Goal: Find contact information: Obtain details needed to contact an individual or organization

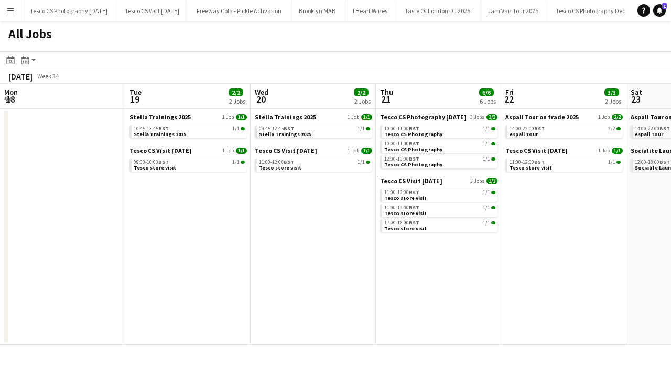
scroll to position [0, 337]
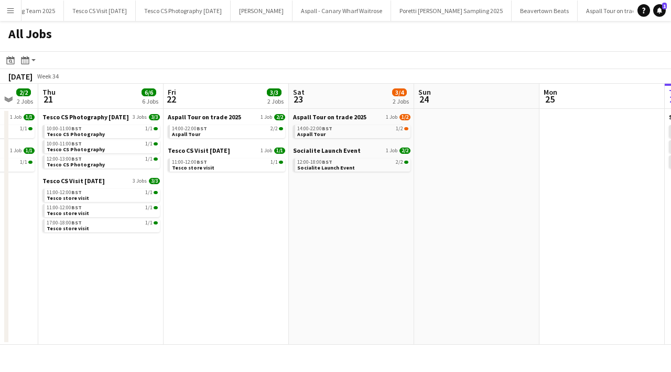
click at [13, 9] on app-icon "Menu" at bounding box center [10, 10] width 8 height 8
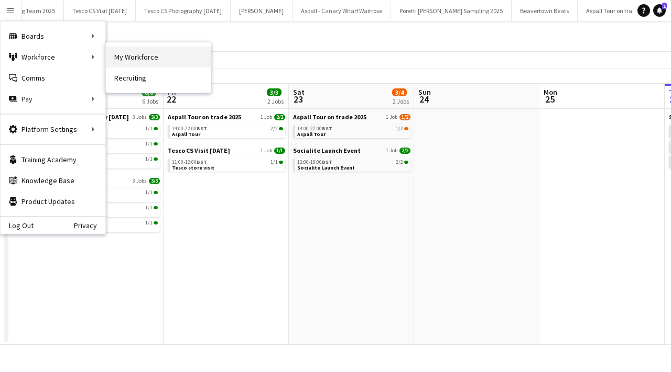
click at [133, 64] on link "My Workforce" at bounding box center [158, 57] width 105 height 21
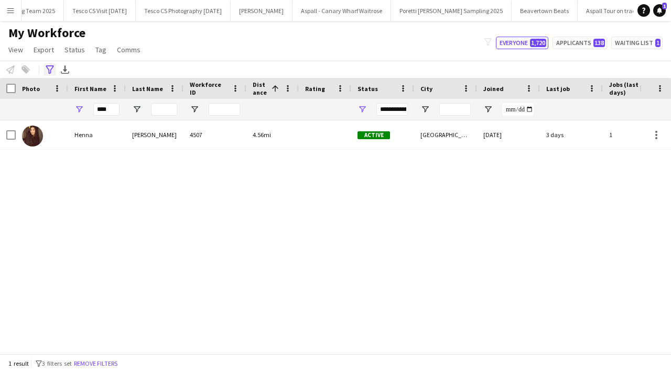
click at [51, 68] on icon "Advanced filters" at bounding box center [50, 69] width 8 height 8
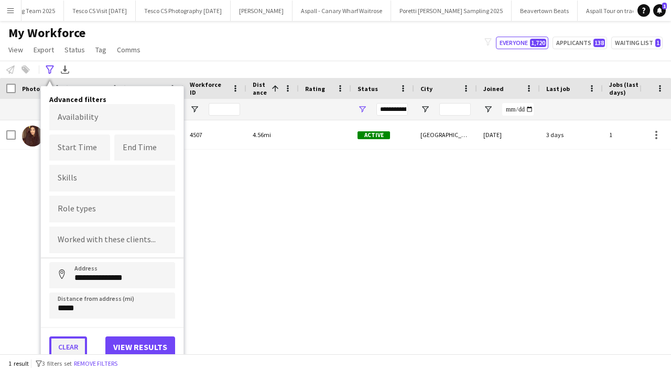
click at [76, 342] on button "Clear" at bounding box center [68, 347] width 38 height 21
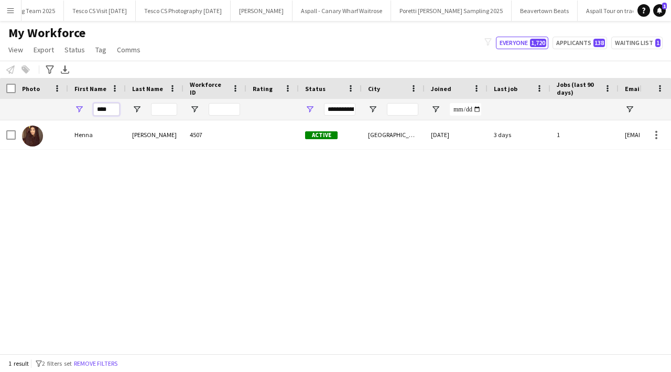
drag, startPoint x: 114, startPoint y: 108, endPoint x: 86, endPoint y: 106, distance: 27.8
click at [86, 106] on div "****" at bounding box center [97, 109] width 58 height 21
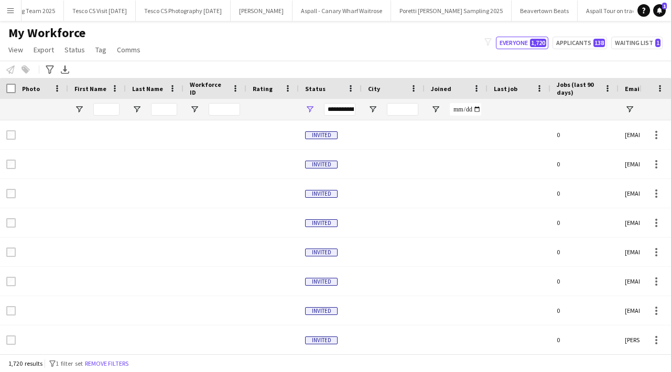
click at [47, 62] on div "Notify workforce Add to tag Select at least one crew to tag him or her. Advance…" at bounding box center [335, 69] width 671 height 17
click at [49, 70] on icon at bounding box center [50, 69] width 8 height 8
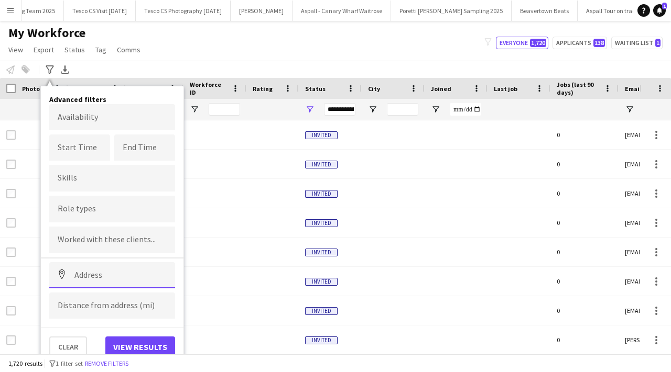
click at [90, 274] on input at bounding box center [112, 275] width 126 height 26
paste input "*******"
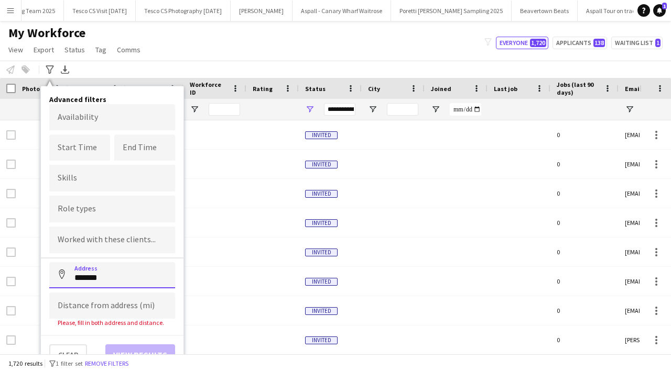
type input "*******"
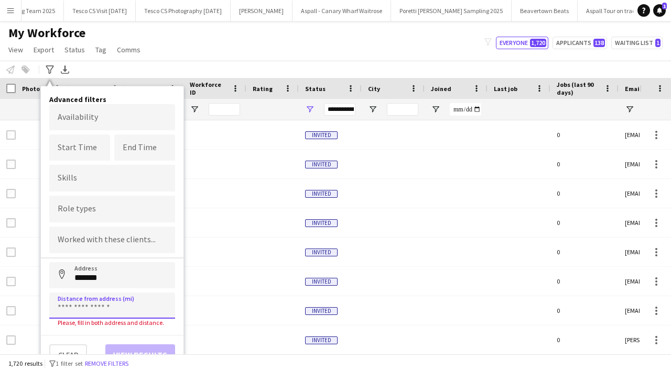
click at [105, 298] on input at bounding box center [112, 306] width 126 height 26
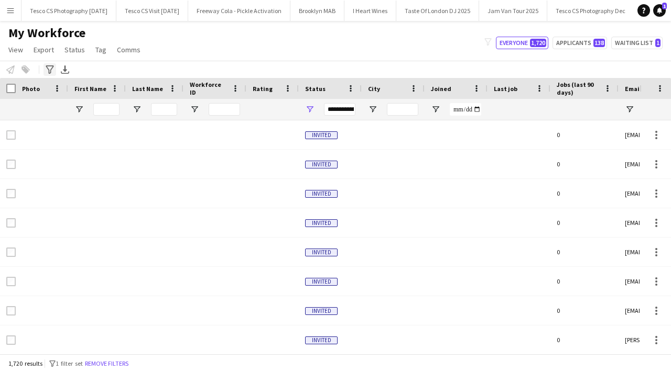
click at [50, 71] on icon "Advanced filters" at bounding box center [50, 69] width 8 height 8
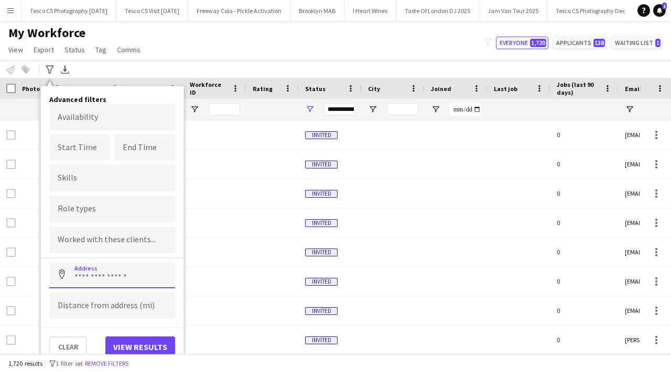
click at [111, 273] on input at bounding box center [112, 275] width 126 height 26
paste input "*******"
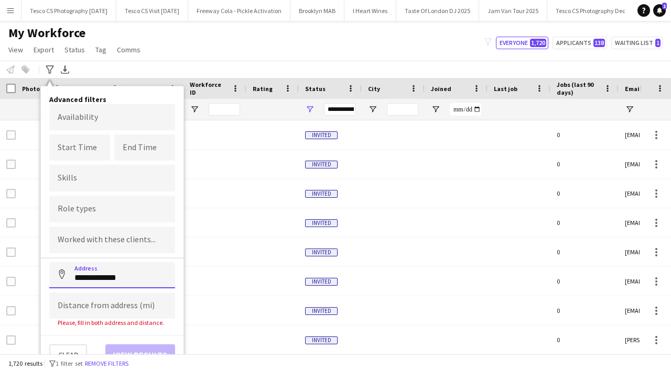
click at [133, 269] on input "**********" at bounding box center [112, 275] width 126 height 26
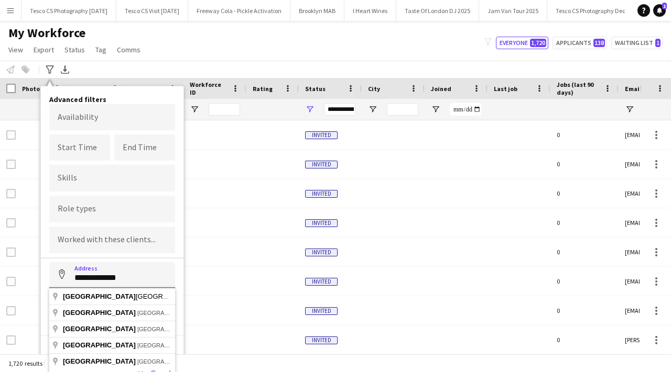
click at [137, 282] on input "**********" at bounding box center [112, 275] width 126 height 26
type input "*"
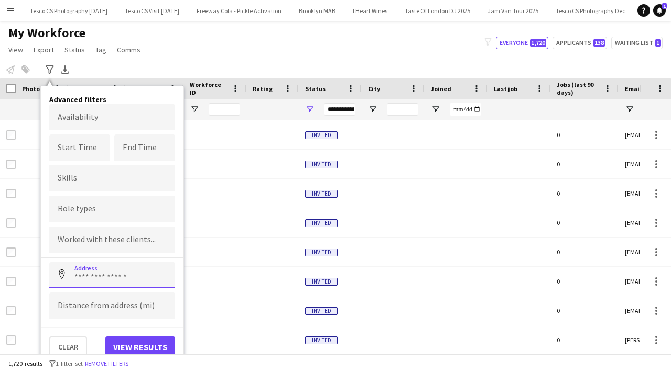
paste input "*******"
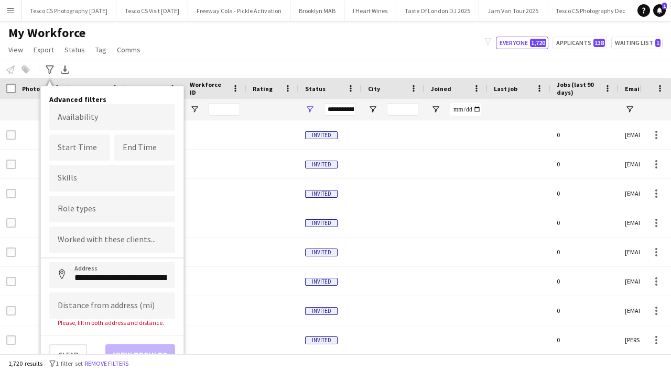
type input "**********"
click at [140, 300] on input at bounding box center [112, 306] width 126 height 26
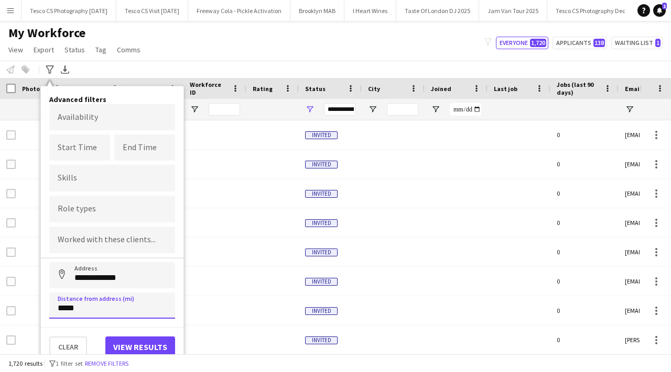
type input "*****"
click at [152, 347] on button "View results" at bounding box center [140, 347] width 70 height 21
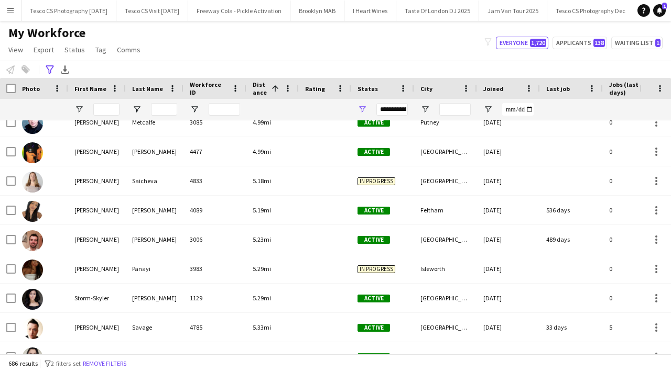
scroll to position [1062, 0]
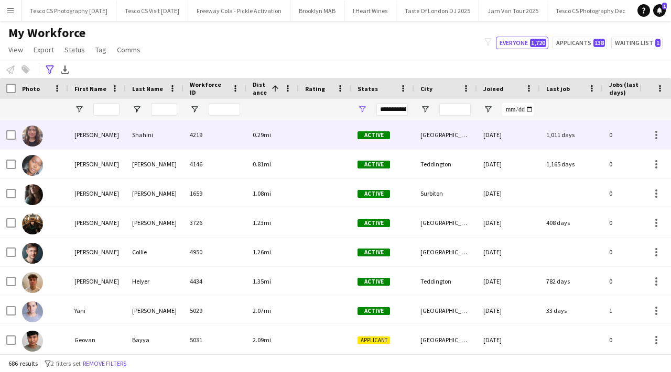
click at [216, 139] on div "4219" at bounding box center [214, 134] width 63 height 29
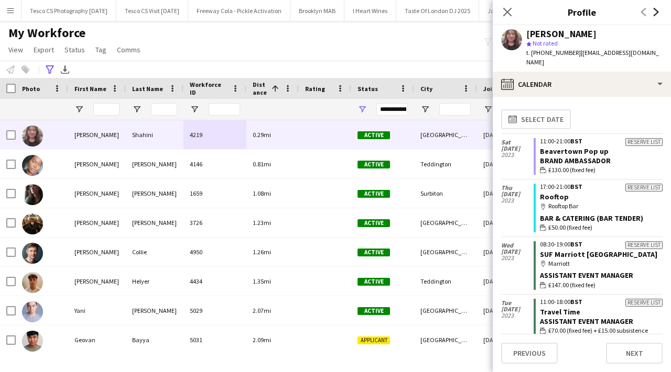
click at [656, 13] on icon at bounding box center [655, 12] width 5 height 8
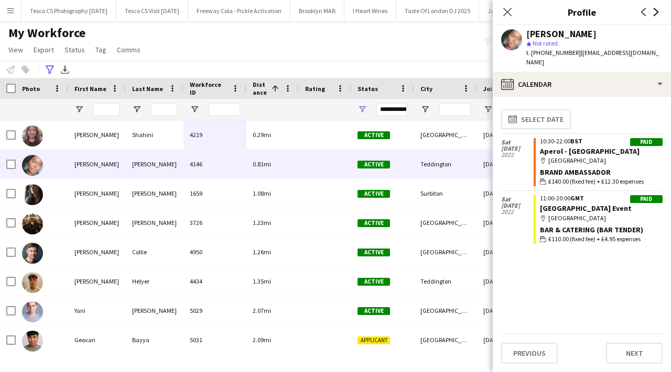
click at [656, 13] on icon at bounding box center [655, 12] width 5 height 8
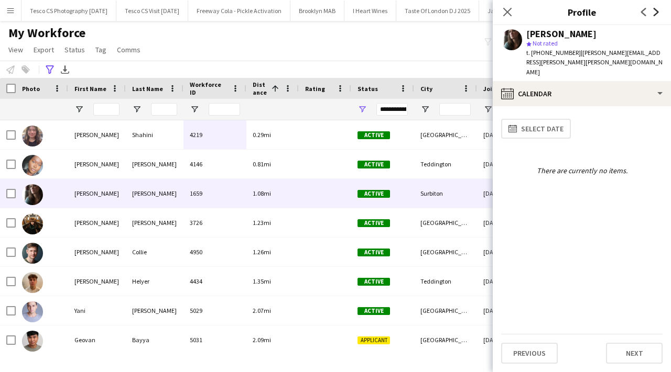
click at [656, 13] on icon at bounding box center [655, 12] width 5 height 8
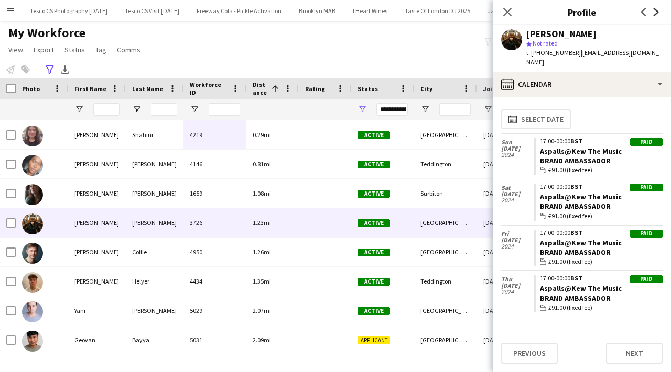
click at [656, 13] on icon at bounding box center [655, 12] width 5 height 8
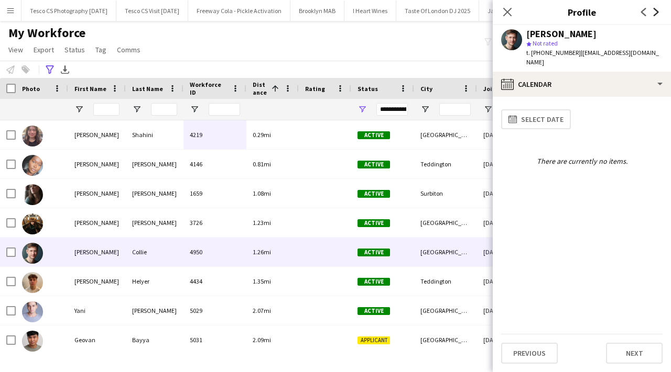
click at [656, 13] on icon at bounding box center [655, 12] width 5 height 8
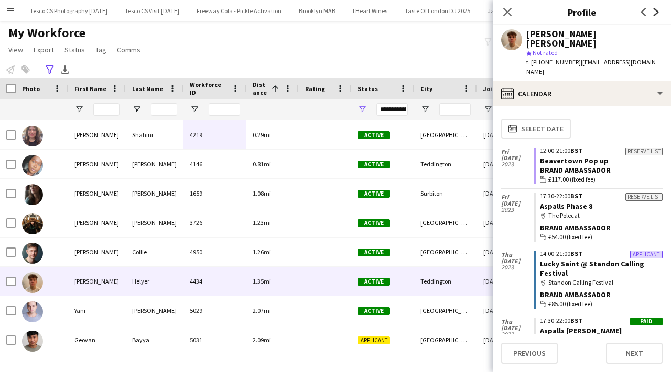
click at [656, 13] on icon at bounding box center [655, 12] width 5 height 8
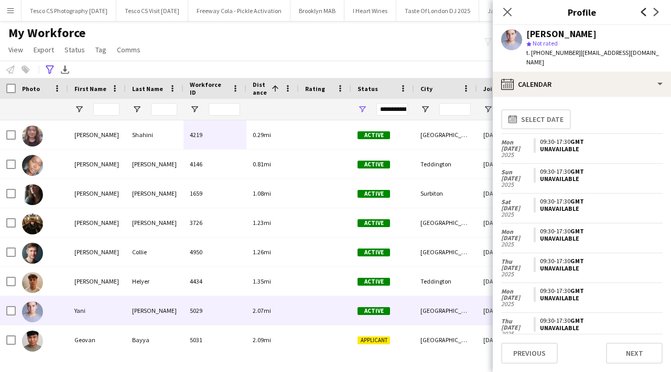
click at [645, 12] on icon "Previous" at bounding box center [643, 12] width 8 height 8
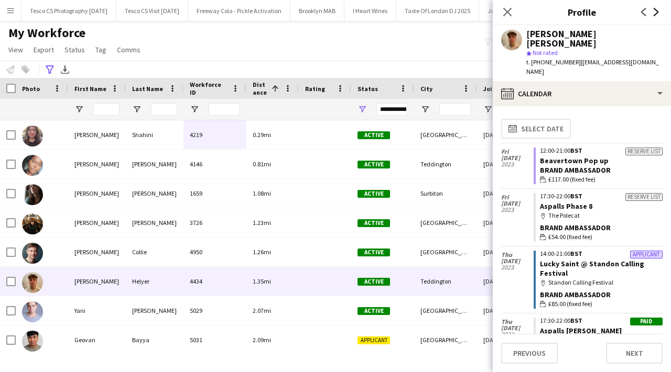
click at [656, 13] on icon at bounding box center [655, 12] width 5 height 8
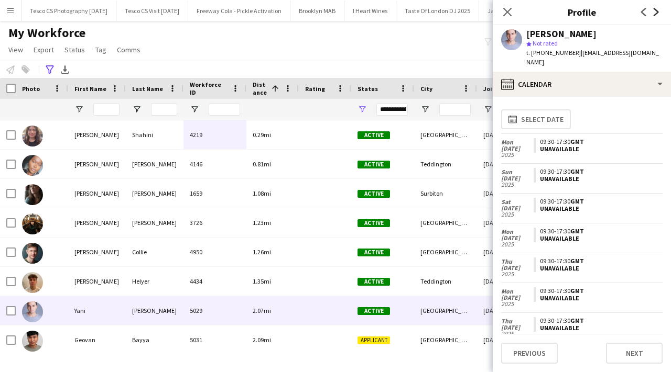
click at [656, 13] on icon at bounding box center [655, 12] width 5 height 8
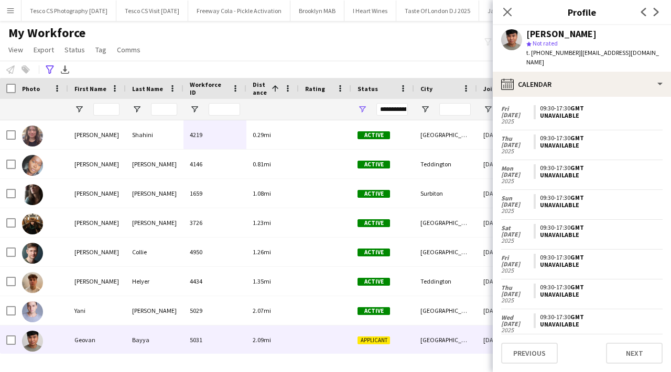
click at [655, 7] on app-icon "Next" at bounding box center [656, 12] width 13 height 13
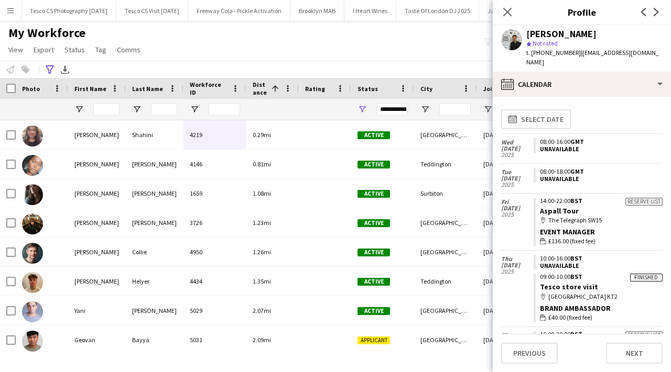
click at [651, 13] on app-icon "Next" at bounding box center [656, 12] width 13 height 13
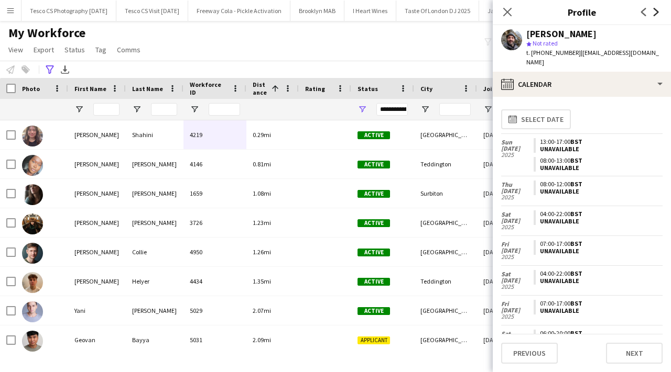
click at [657, 13] on icon "Next" at bounding box center [656, 12] width 8 height 8
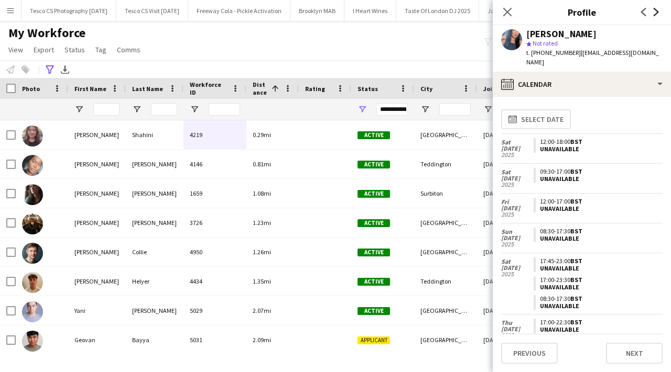
click at [657, 13] on icon "Next" at bounding box center [656, 12] width 8 height 8
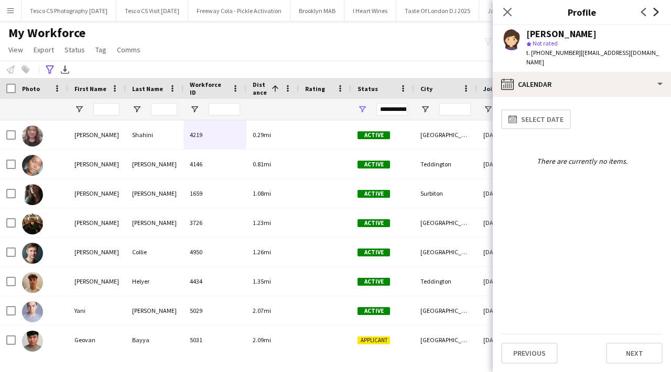
click at [657, 13] on icon "Next" at bounding box center [656, 12] width 8 height 8
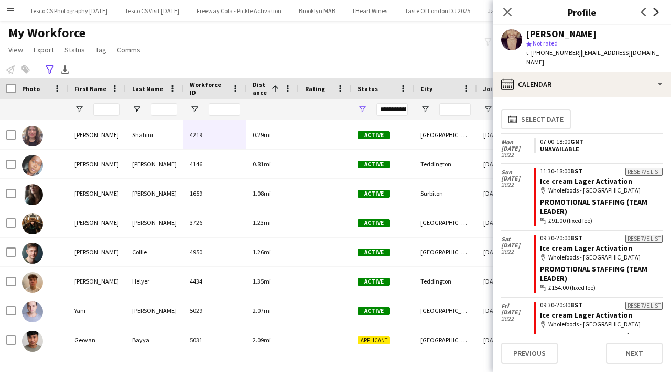
click at [656, 13] on icon at bounding box center [655, 12] width 5 height 8
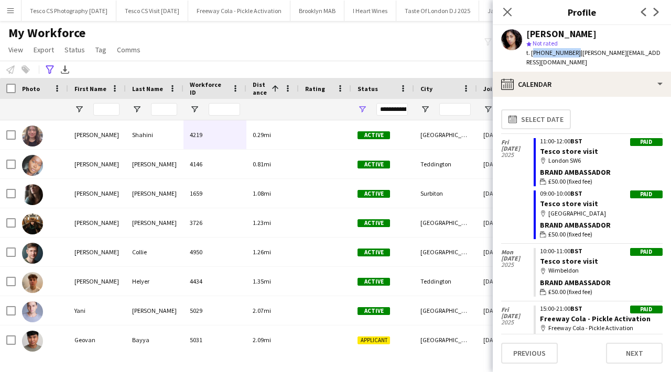
drag, startPoint x: 531, startPoint y: 51, endPoint x: 570, endPoint y: 53, distance: 38.8
click at [570, 53] on span "t. +447368995532" at bounding box center [553, 53] width 54 height 8
copy span "+447368995532"
click at [658, 12] on icon "Next" at bounding box center [656, 12] width 8 height 8
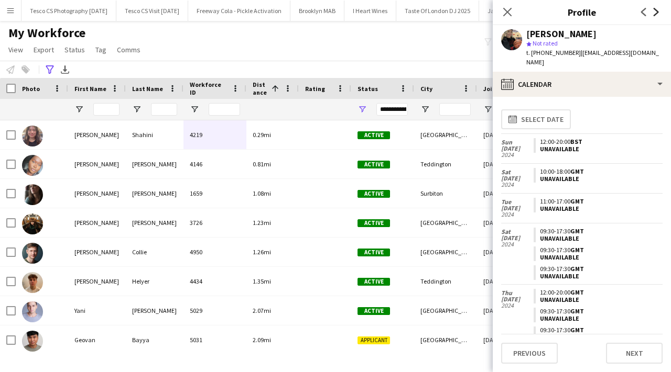
click at [653, 9] on icon "Next" at bounding box center [656, 12] width 8 height 8
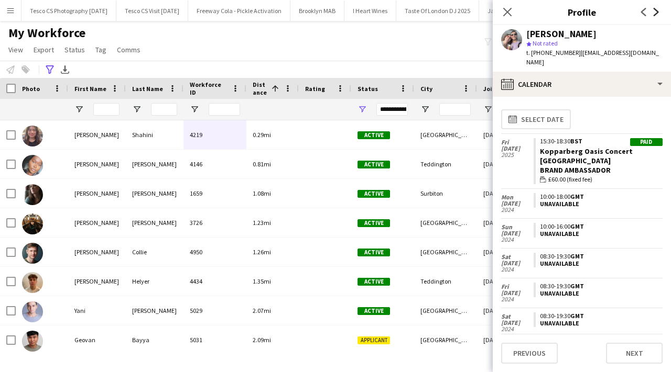
click at [653, 9] on icon "Next" at bounding box center [656, 12] width 8 height 8
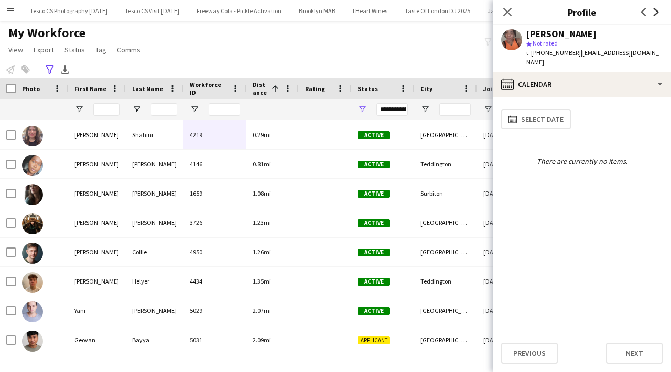
click at [653, 9] on icon "Next" at bounding box center [656, 12] width 8 height 8
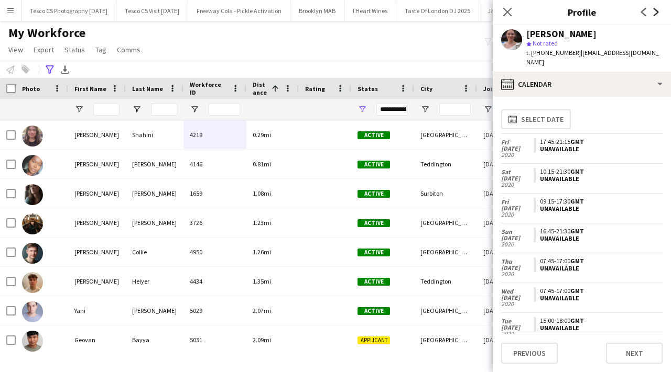
click at [653, 9] on icon "Next" at bounding box center [656, 12] width 8 height 8
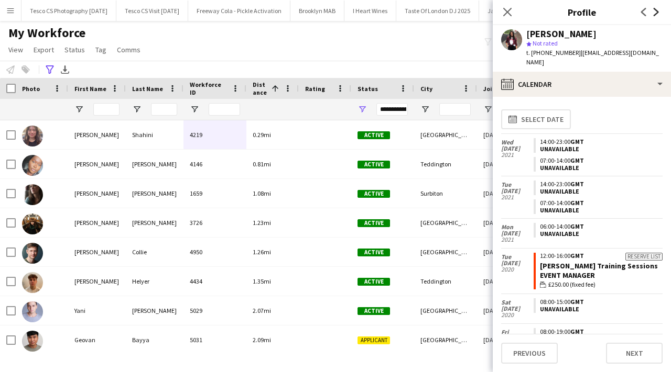
click at [653, 9] on icon "Next" at bounding box center [656, 12] width 8 height 8
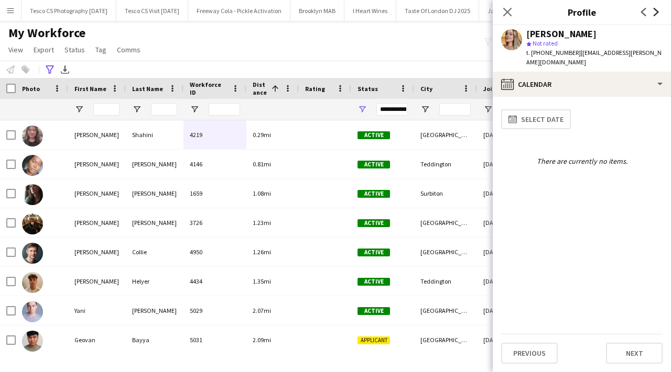
click at [653, 9] on icon "Next" at bounding box center [656, 12] width 8 height 8
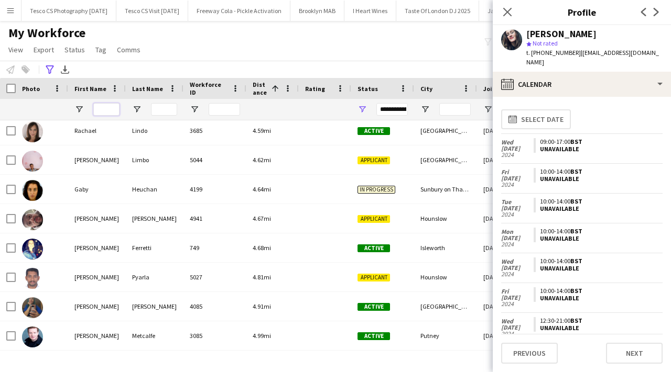
click at [100, 107] on input "First Name Filter Input" at bounding box center [106, 109] width 26 height 13
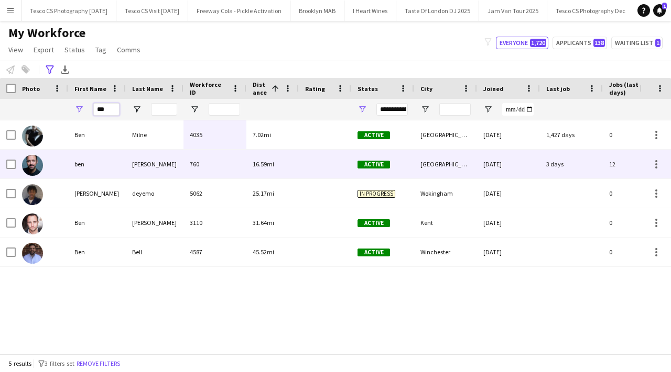
type input "***"
click at [163, 163] on div "keenan" at bounding box center [155, 164] width 58 height 29
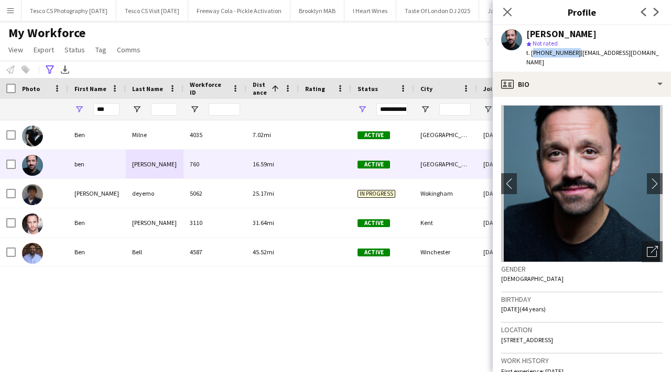
drag, startPoint x: 531, startPoint y: 52, endPoint x: 571, endPoint y: 52, distance: 39.8
click at [571, 52] on span "t. +447963599376" at bounding box center [553, 53] width 54 height 8
copy span "+447963599376"
drag, startPoint x: 106, startPoint y: 112, endPoint x: 96, endPoint y: 111, distance: 10.5
click at [96, 111] on input "***" at bounding box center [106, 109] width 26 height 13
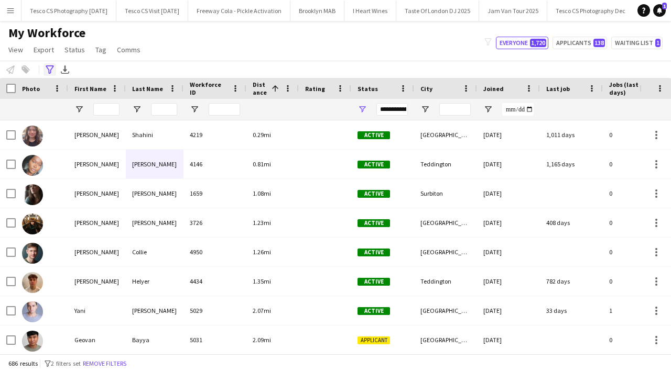
click at [50, 73] on icon at bounding box center [50, 69] width 8 height 8
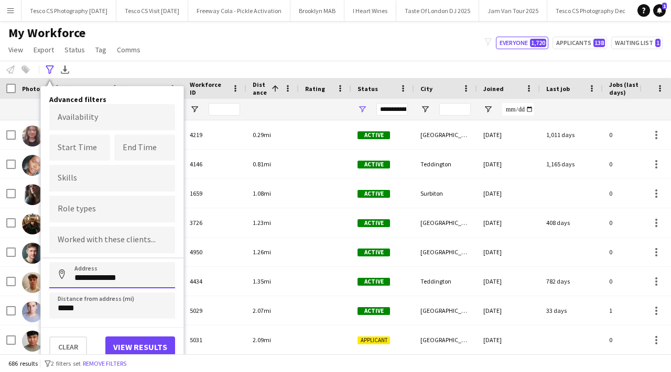
click at [136, 277] on input "**********" at bounding box center [112, 275] width 126 height 26
click at [71, 341] on button "Clear" at bounding box center [68, 347] width 38 height 21
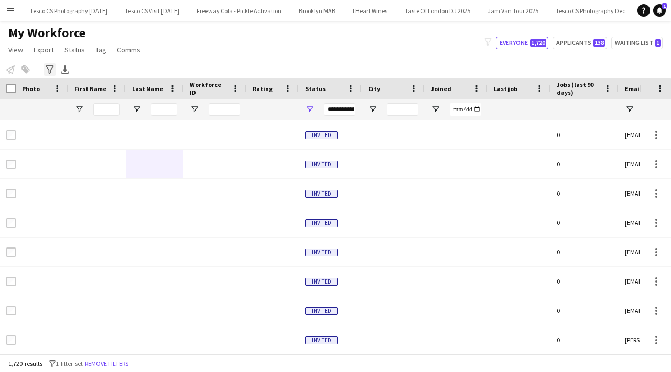
click at [52, 65] on div "Advanced filters" at bounding box center [49, 69] width 13 height 13
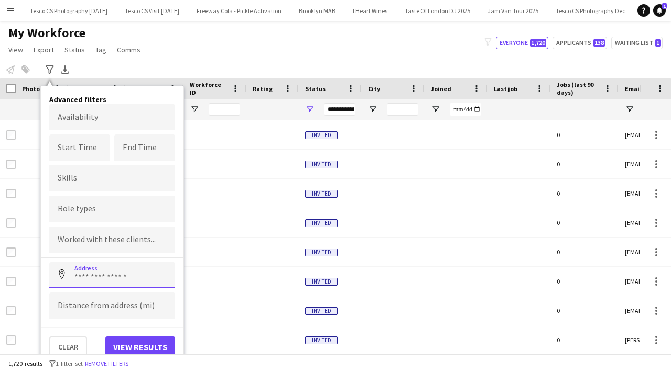
click at [93, 277] on input at bounding box center [112, 275] width 126 height 26
paste input "********"
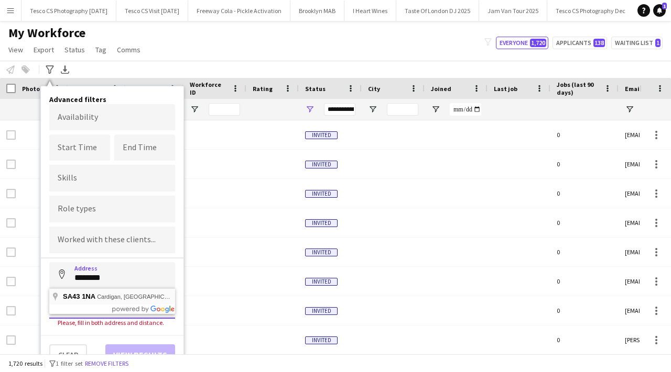
type input "**********"
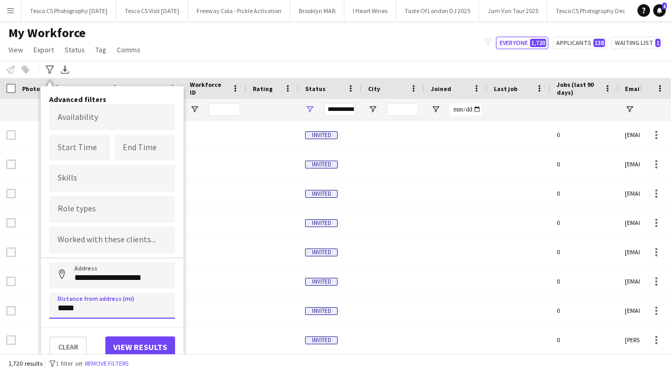
type input "*****"
click at [154, 348] on button "View results" at bounding box center [140, 347] width 70 height 21
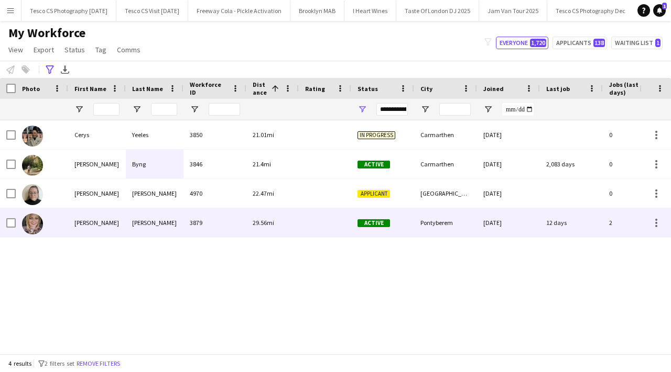
click at [119, 223] on div "Judith" at bounding box center [97, 222] width 58 height 29
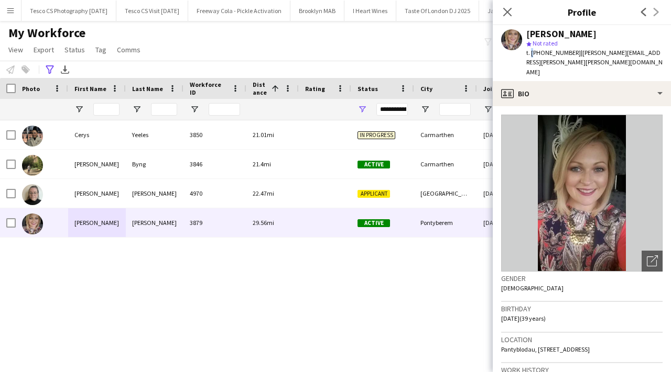
click at [528, 53] on span "t. +447794642304" at bounding box center [553, 53] width 54 height 8
drag, startPoint x: 572, startPoint y: 52, endPoint x: 533, endPoint y: 52, distance: 39.3
click at [533, 52] on span "t. +447794642304" at bounding box center [553, 53] width 54 height 8
copy span "447794642304"
click at [504, 9] on icon at bounding box center [507, 12] width 10 height 10
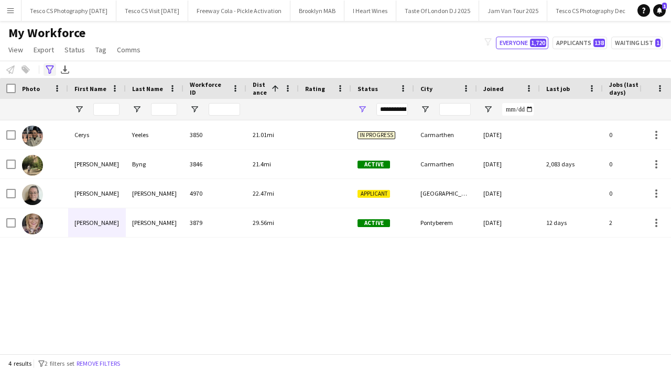
click at [53, 64] on div "Advanced filters" at bounding box center [49, 69] width 13 height 13
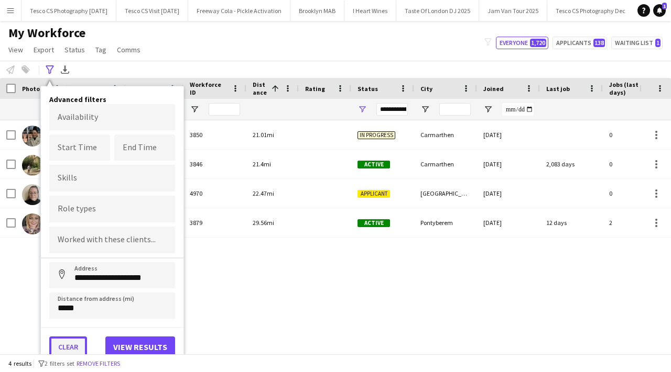
click at [64, 350] on button "Clear" at bounding box center [68, 347] width 38 height 21
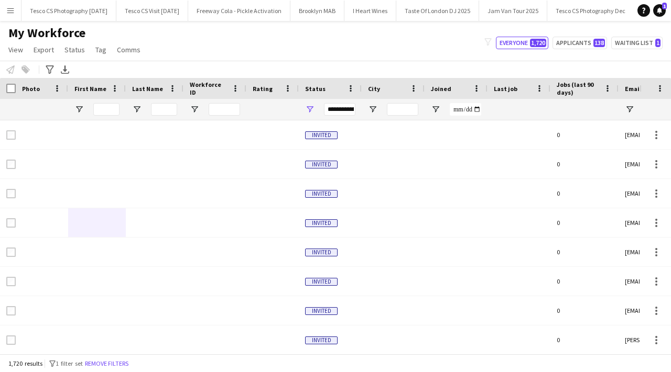
click at [42, 68] on div "Notify workforce Add to tag Select at least one crew to tag him or her. Advance…" at bounding box center [335, 69] width 671 height 17
click at [52, 67] on icon at bounding box center [50, 69] width 8 height 8
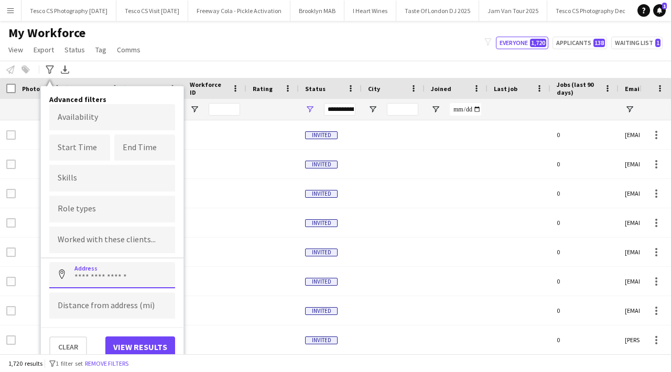
click at [129, 267] on input at bounding box center [112, 275] width 126 height 26
paste input "*******"
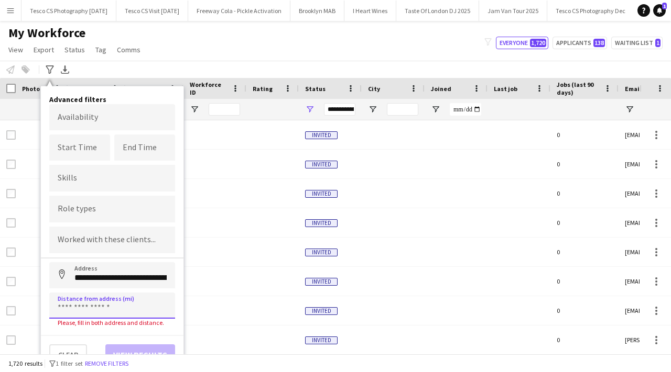
type input "**********"
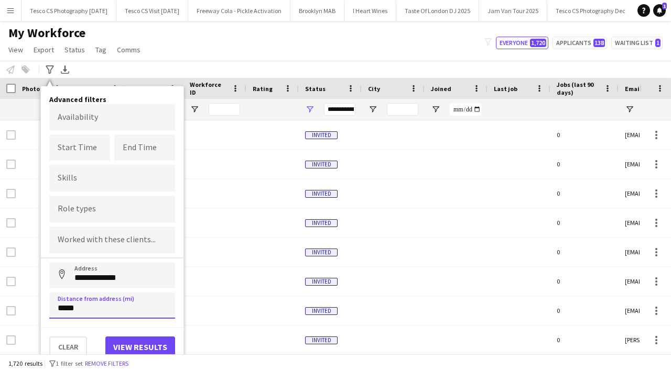
type input "*****"
click at [153, 338] on button "View results" at bounding box center [140, 347] width 70 height 21
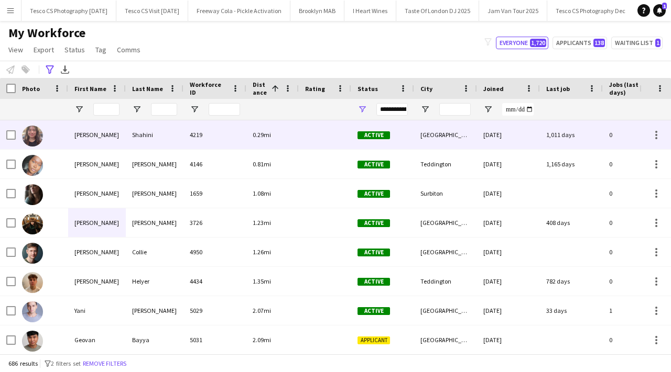
click at [166, 140] on div "Shahini" at bounding box center [155, 134] width 58 height 29
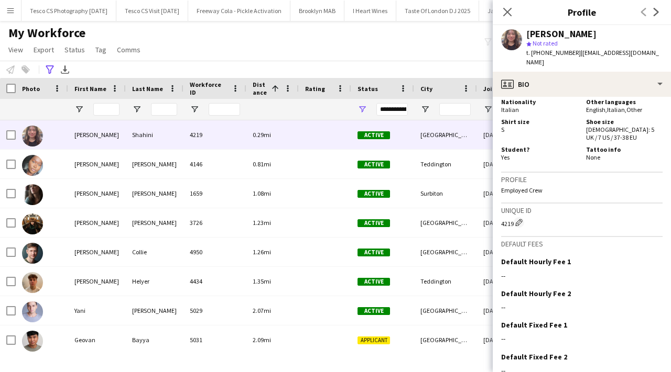
scroll to position [653, 0]
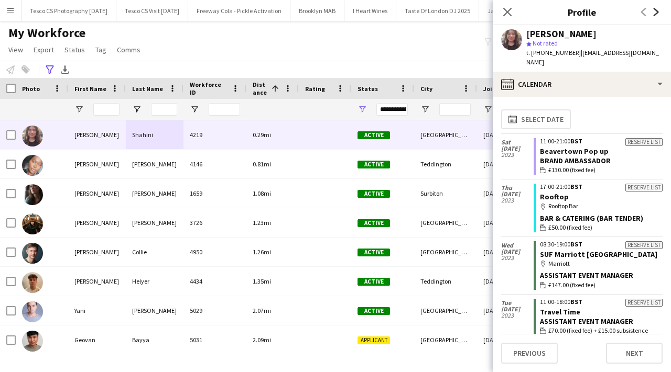
click at [656, 10] on icon at bounding box center [655, 12] width 5 height 8
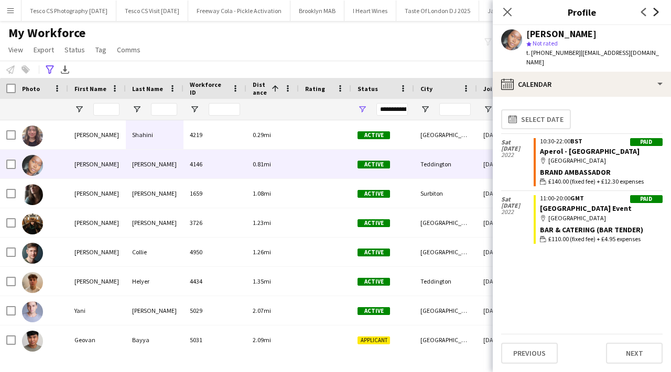
click at [656, 10] on icon at bounding box center [655, 12] width 5 height 8
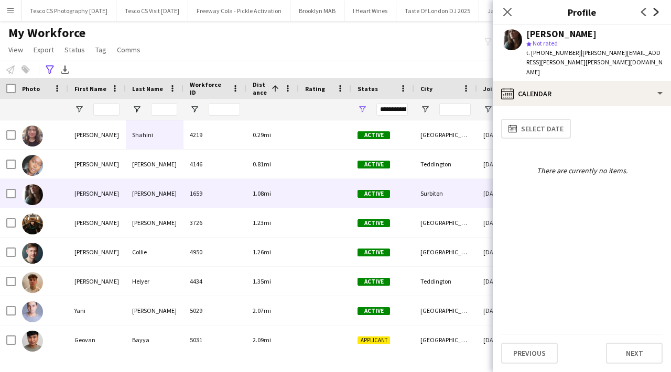
click at [656, 10] on icon at bounding box center [655, 12] width 5 height 8
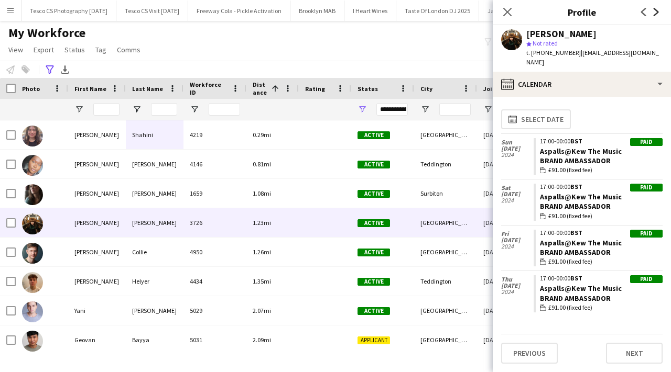
click at [656, 10] on icon at bounding box center [655, 12] width 5 height 8
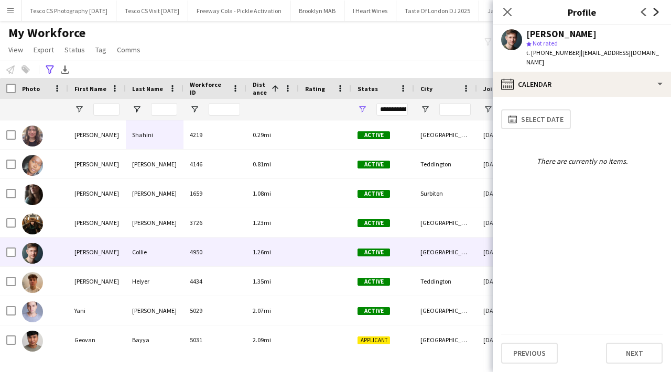
click at [655, 10] on icon at bounding box center [655, 12] width 5 height 8
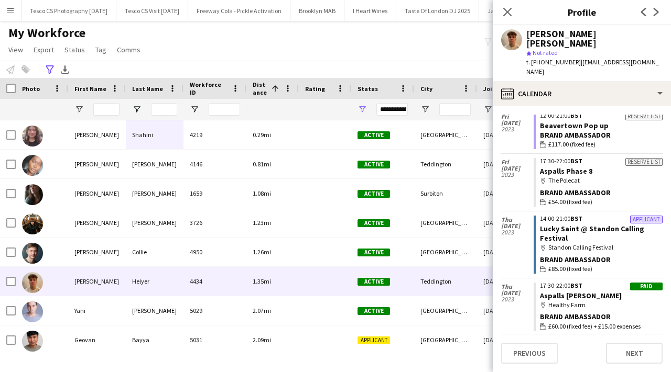
scroll to position [133, 0]
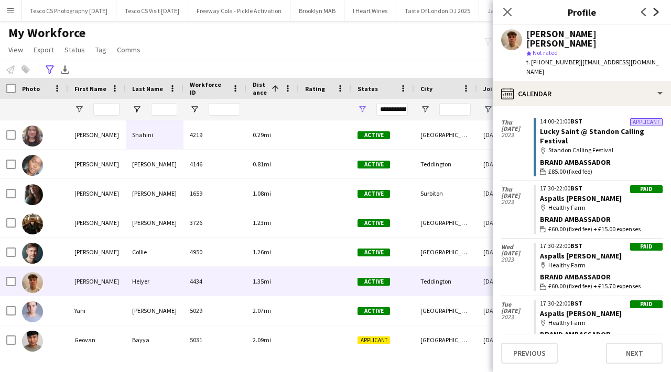
click at [656, 8] on icon "Next" at bounding box center [656, 12] width 8 height 8
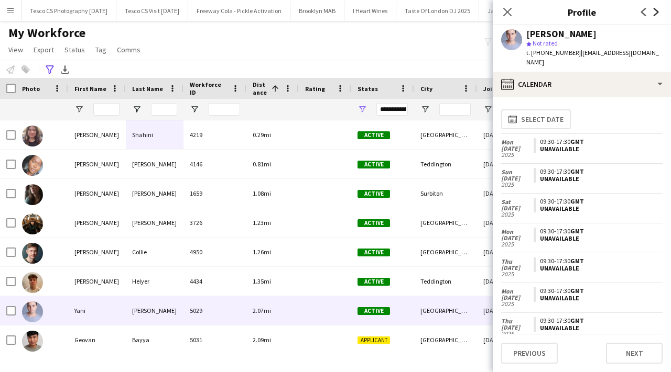
click at [656, 8] on icon "Next" at bounding box center [656, 12] width 8 height 8
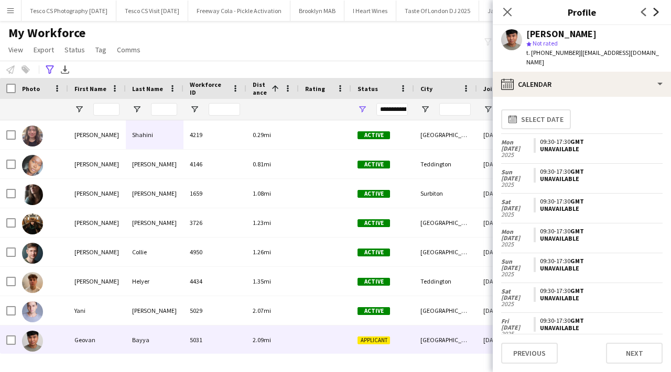
click at [656, 8] on icon "Next" at bounding box center [656, 12] width 8 height 8
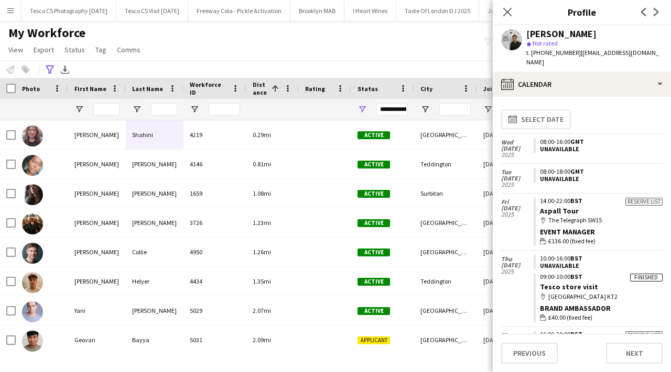
drag, startPoint x: 541, startPoint y: 52, endPoint x: 573, endPoint y: 52, distance: 32.0
click at [573, 52] on span "t. +4407733361636" at bounding box center [553, 53] width 54 height 8
copy span "07733361636"
click at [507, 6] on app-icon "Close pop-in" at bounding box center [507, 12] width 15 height 15
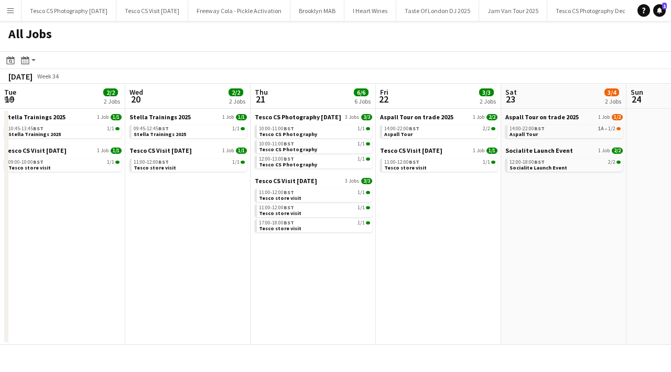
scroll to position [0, 250]
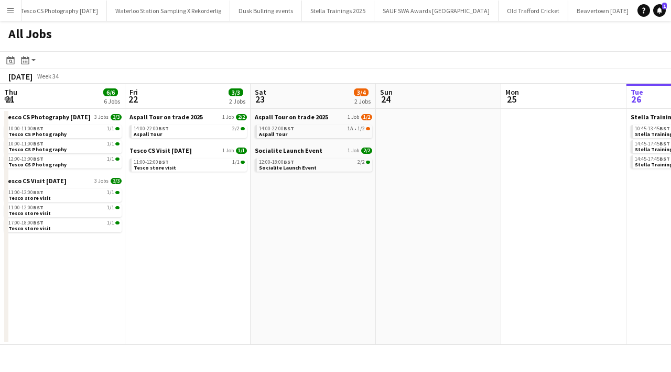
click at [12, 7] on app-icon "Menu" at bounding box center [10, 10] width 8 height 8
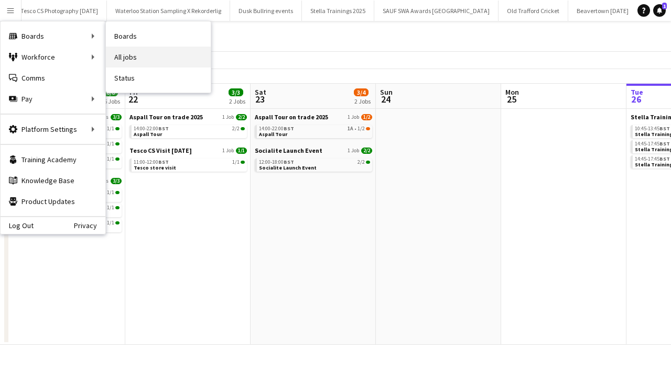
click at [127, 54] on link "All jobs" at bounding box center [158, 57] width 105 height 21
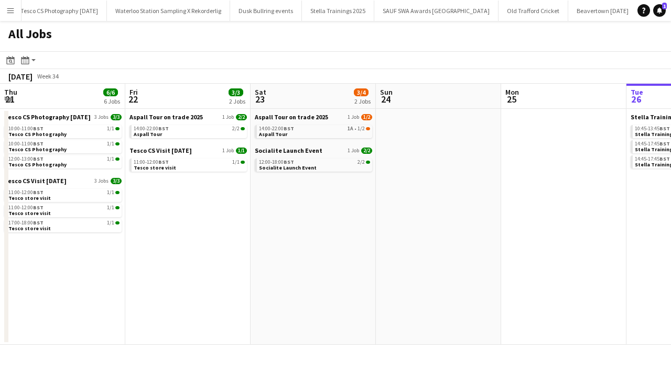
click at [2, 8] on button "Menu" at bounding box center [10, 10] width 21 height 21
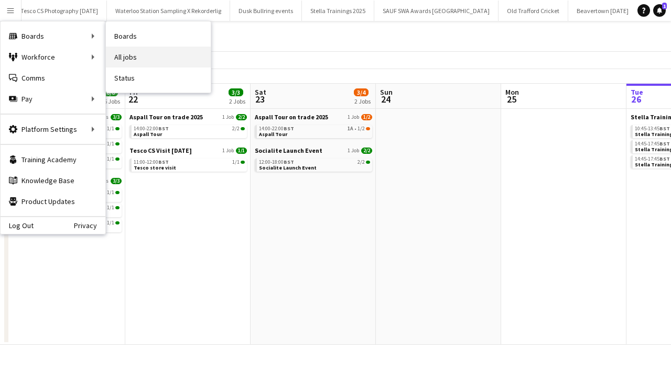
click at [120, 58] on link "All jobs" at bounding box center [158, 57] width 105 height 21
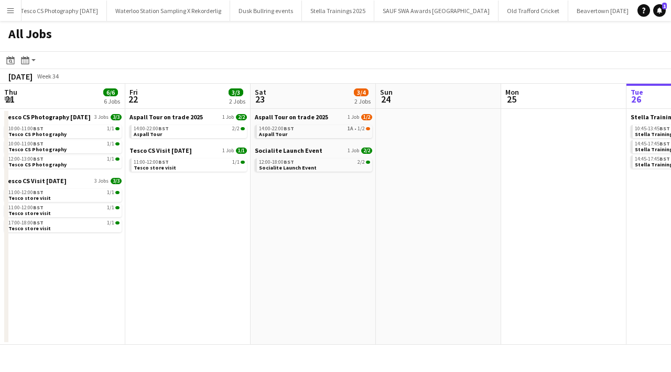
click at [13, 9] on app-icon "Menu" at bounding box center [10, 10] width 8 height 8
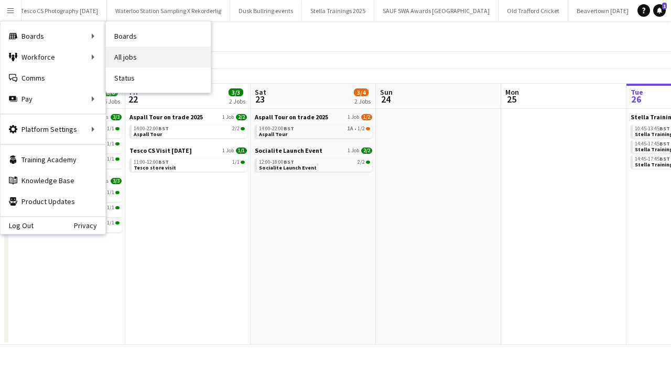
click at [126, 54] on link "All jobs" at bounding box center [158, 57] width 105 height 21
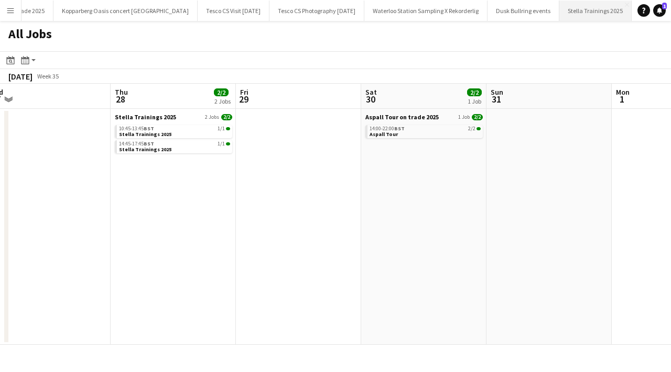
scroll to position [0, 2288]
click at [11, 8] on app-icon "Menu" at bounding box center [10, 10] width 8 height 8
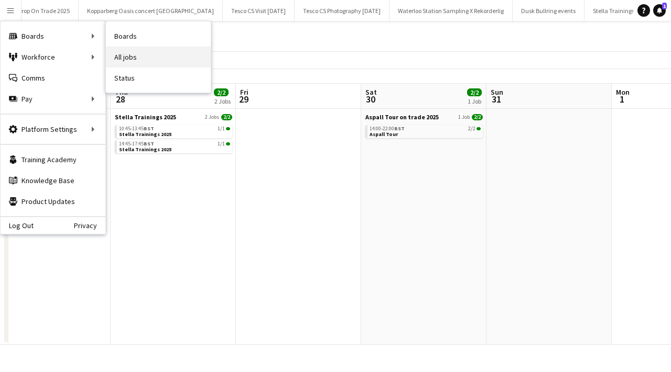
click at [131, 60] on link "All jobs" at bounding box center [158, 57] width 105 height 21
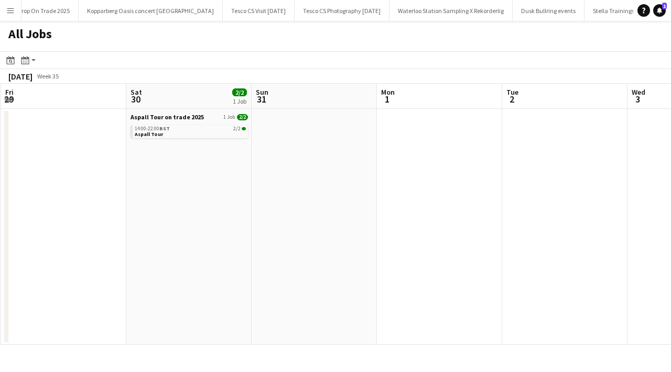
scroll to position [0, 377]
click at [13, 10] on app-icon "Menu" at bounding box center [10, 10] width 8 height 8
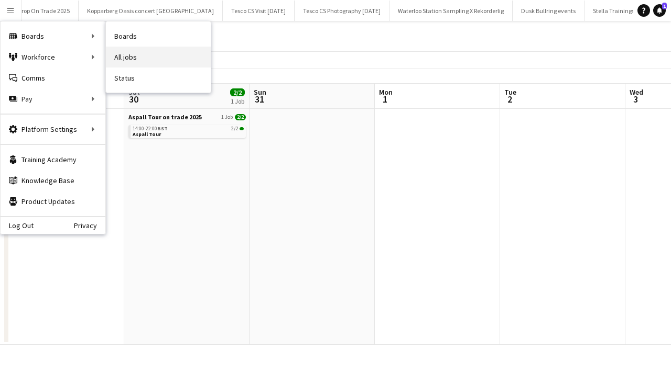
click at [135, 55] on link "All jobs" at bounding box center [158, 57] width 105 height 21
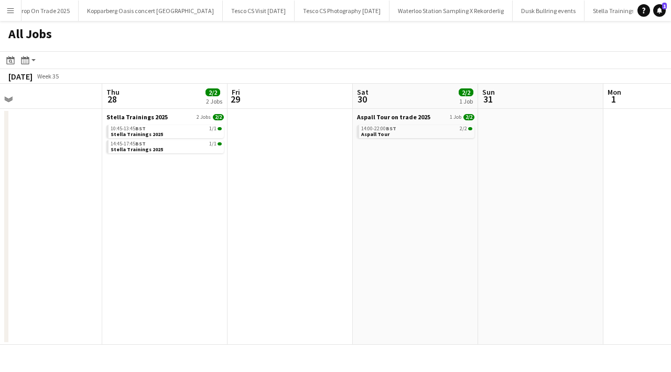
scroll to position [0, 256]
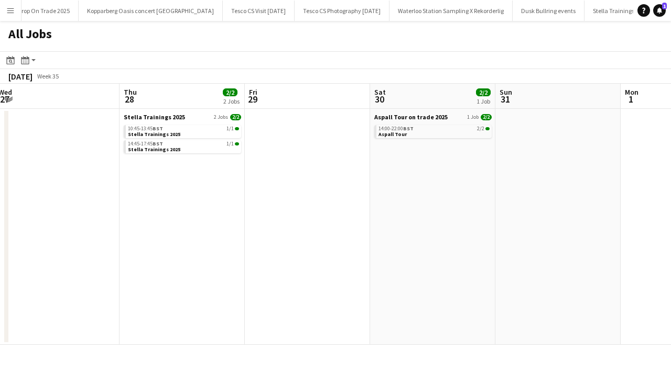
click at [15, 17] on button "Menu" at bounding box center [10, 10] width 21 height 21
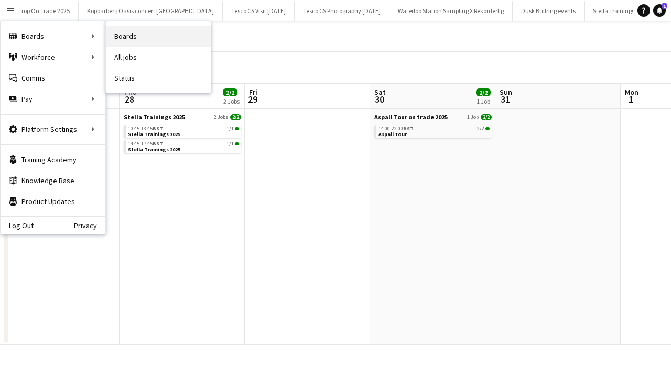
click at [129, 36] on link "Boards" at bounding box center [158, 36] width 105 height 21
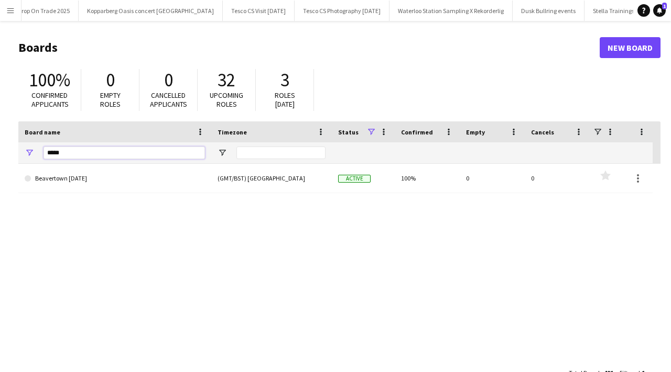
click at [68, 148] on input "*****" at bounding box center [123, 153] width 161 height 13
click at [69, 151] on input "*****" at bounding box center [123, 153] width 161 height 13
type input "*"
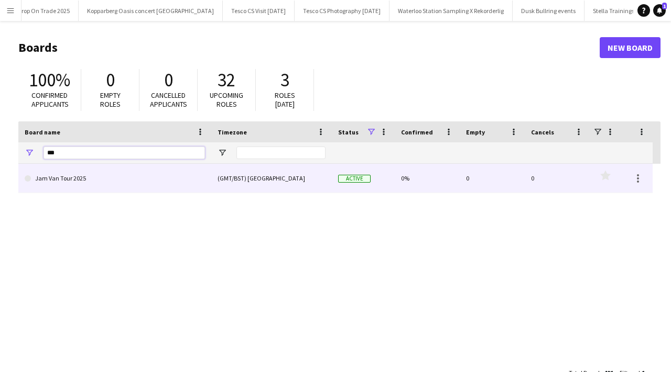
type input "***"
click at [88, 186] on link "Jam Van Tour 2025" at bounding box center [115, 178] width 180 height 29
